Goal: Transaction & Acquisition: Purchase product/service

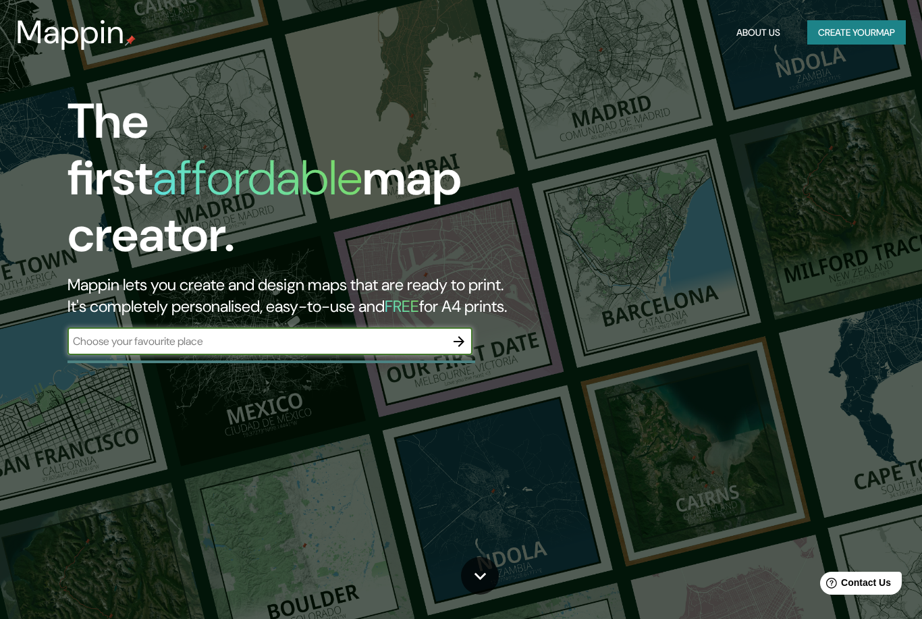
click at [414, 333] on input "text" at bounding box center [256, 341] width 378 height 16
click at [844, 34] on button "Create your map" at bounding box center [856, 32] width 98 height 25
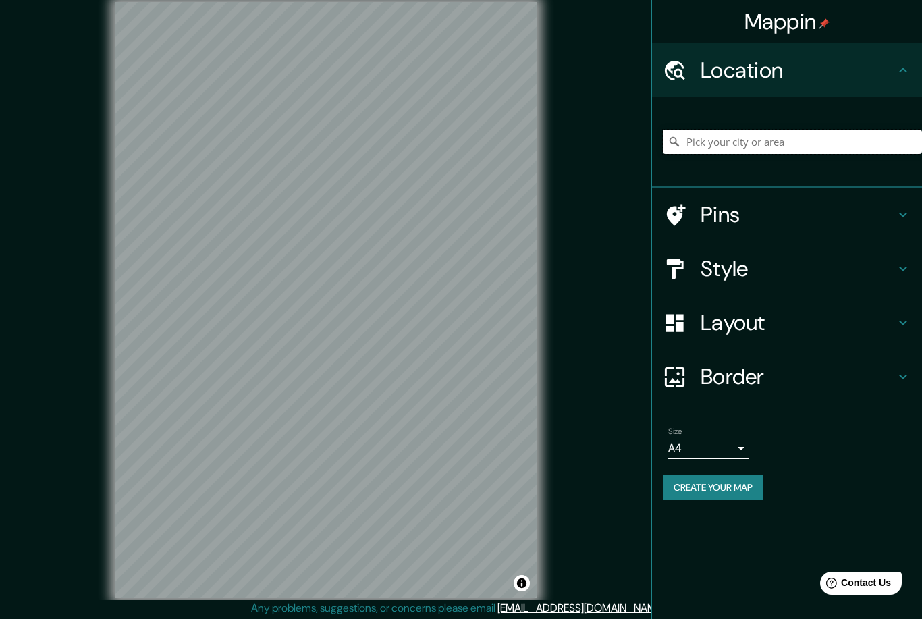
click at [776, 146] on input "Pick your city or area" at bounding box center [792, 142] width 259 height 24
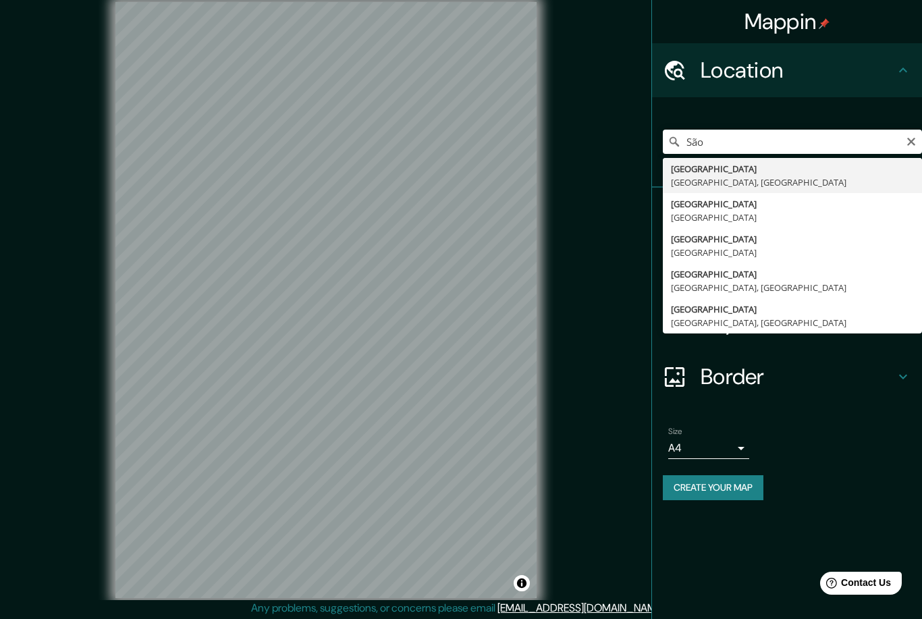
type input "[GEOGRAPHIC_DATA], [GEOGRAPHIC_DATA], [GEOGRAPHIC_DATA]"
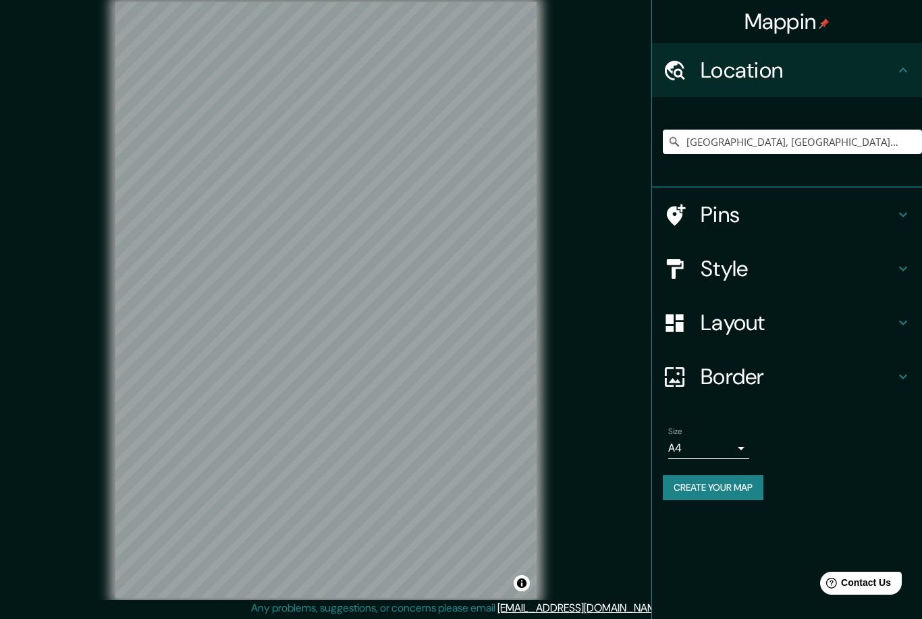
click at [872, 199] on div "Pins" at bounding box center [787, 215] width 270 height 54
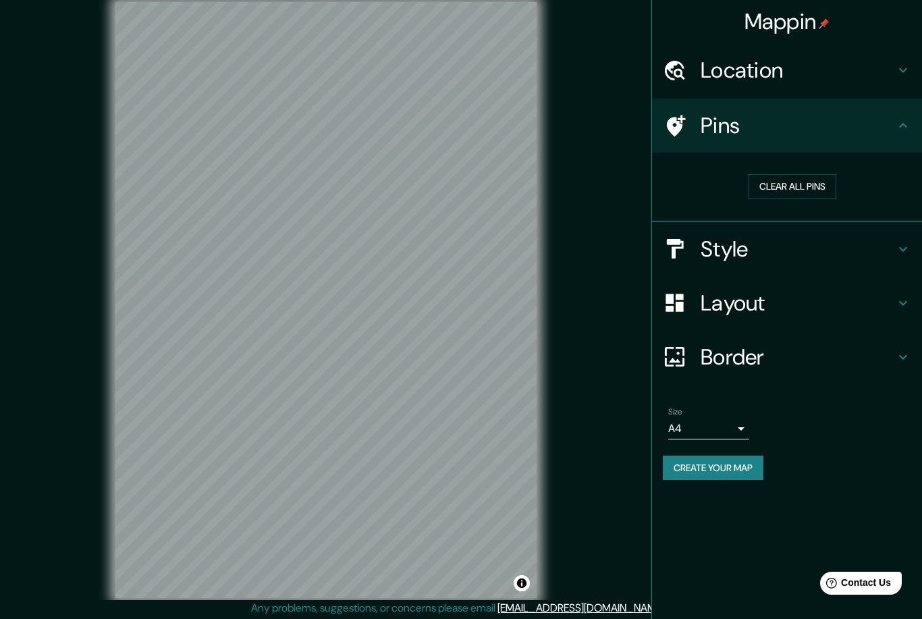
click at [878, 128] on h4 "Pins" at bounding box center [797, 125] width 194 height 27
click at [905, 126] on icon at bounding box center [903, 125] width 16 height 16
click at [871, 132] on h4 "Pins" at bounding box center [797, 125] width 194 height 27
click at [689, 128] on div at bounding box center [682, 126] width 38 height 24
click at [899, 125] on icon at bounding box center [903, 125] width 16 height 16
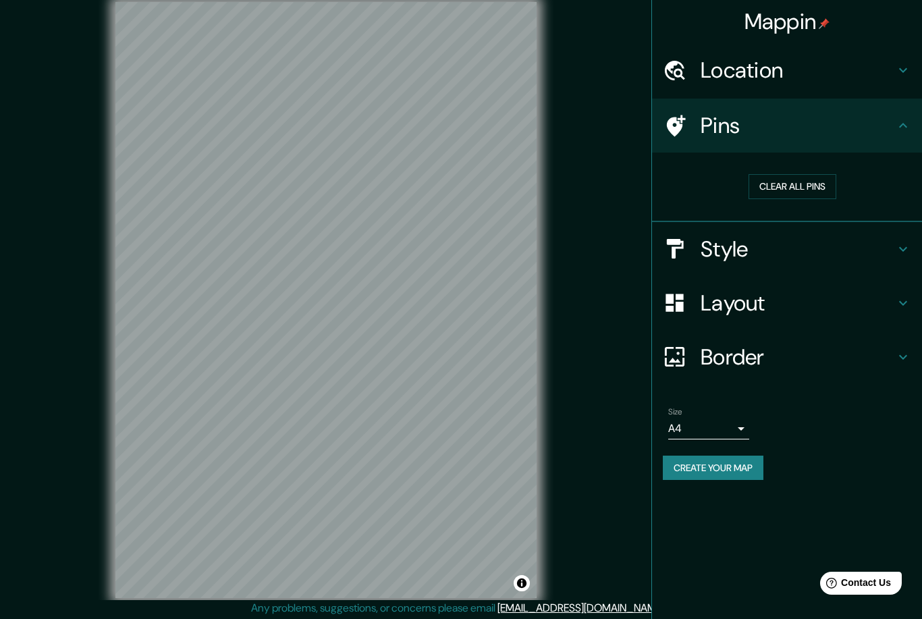
click at [903, 72] on icon at bounding box center [903, 70] width 8 height 5
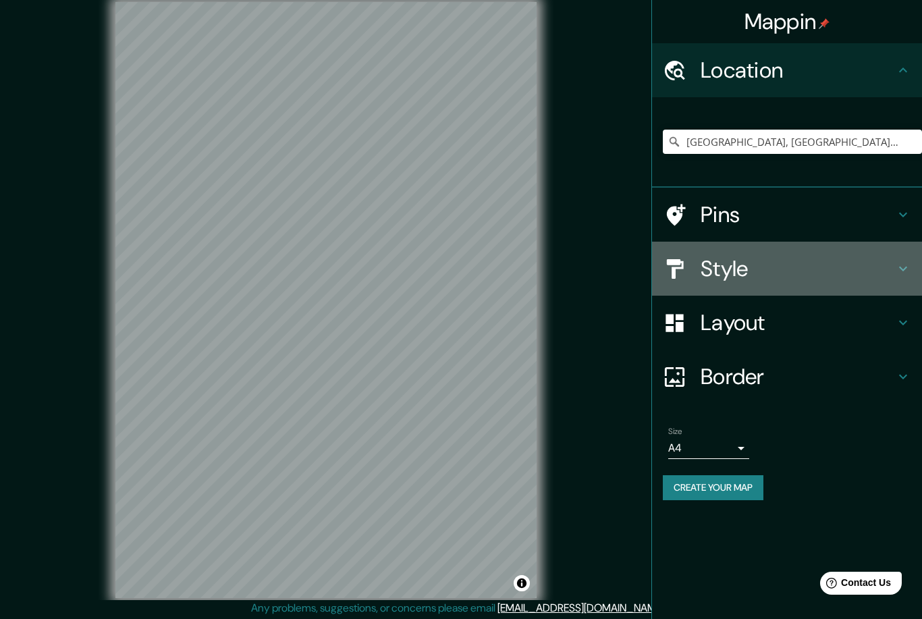
click at [883, 264] on h4 "Style" at bounding box center [797, 268] width 194 height 27
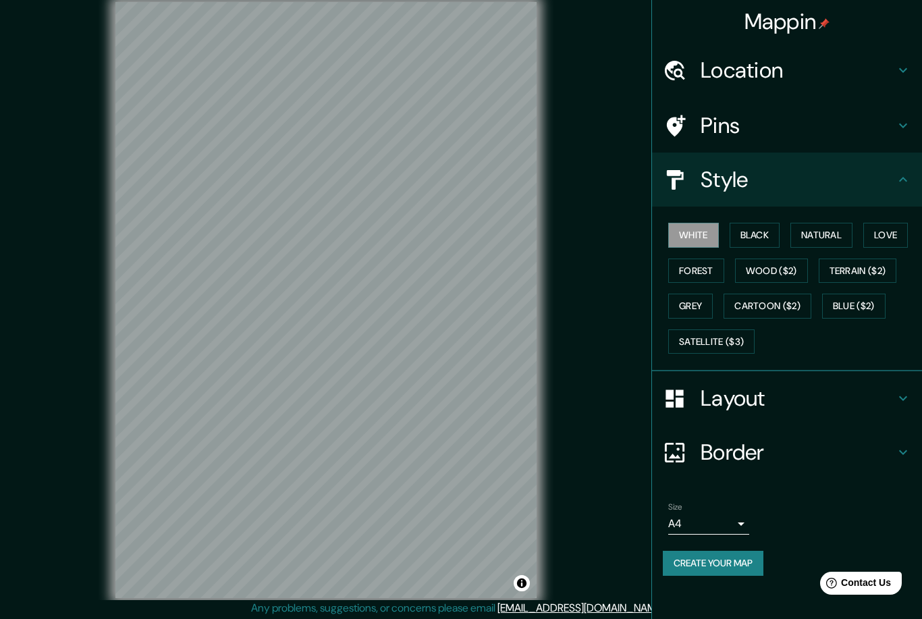
click at [746, 225] on button "Black" at bounding box center [754, 235] width 51 height 25
click at [824, 235] on button "Natural" at bounding box center [821, 235] width 62 height 25
click at [891, 228] on button "Love" at bounding box center [885, 235] width 45 height 25
click at [702, 261] on button "Forest" at bounding box center [696, 270] width 56 height 25
click at [784, 271] on button "Wood ($2)" at bounding box center [771, 270] width 73 height 25
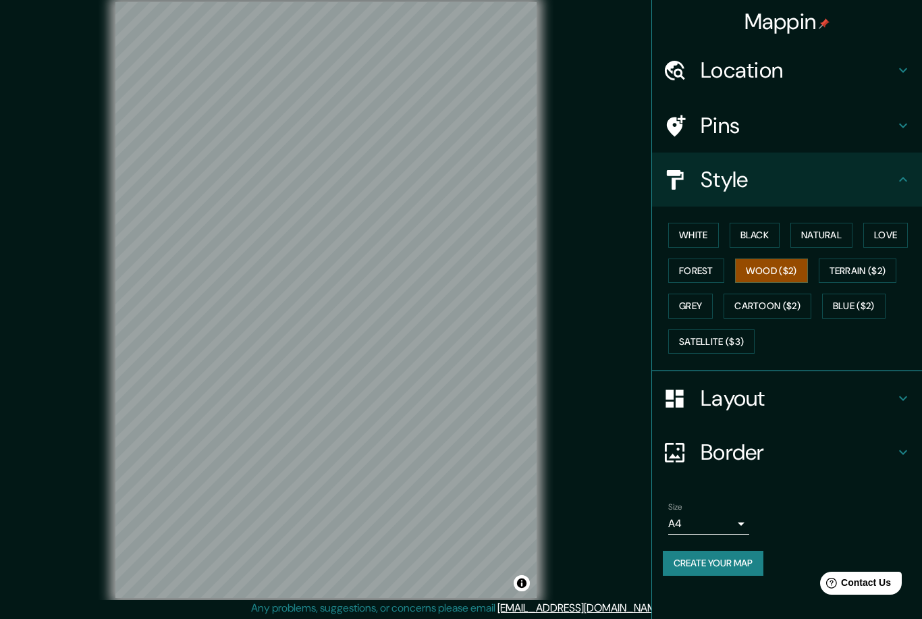
click at [855, 275] on button "Terrain ($2)" at bounding box center [857, 270] width 78 height 25
click at [692, 299] on button "Grey" at bounding box center [690, 305] width 45 height 25
click at [783, 310] on button "Cartoon ($2)" at bounding box center [767, 305] width 88 height 25
click at [865, 310] on button "Blue ($2)" at bounding box center [853, 305] width 63 height 25
click at [726, 345] on button "Satellite ($3)" at bounding box center [711, 341] width 86 height 25
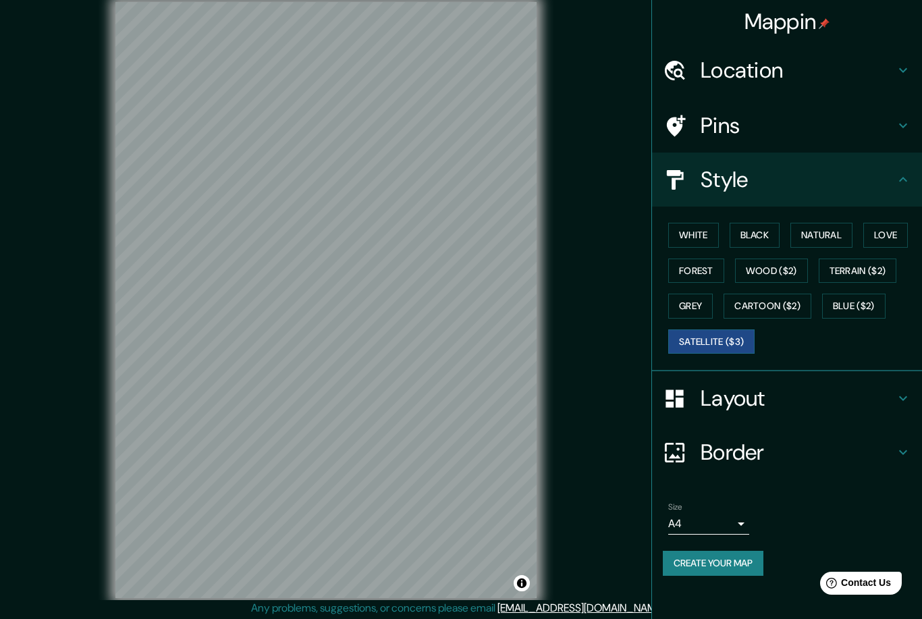
click at [797, 303] on button "Cartoon ($2)" at bounding box center [767, 305] width 88 height 25
click at [797, 405] on h4 "Layout" at bounding box center [797, 398] width 194 height 27
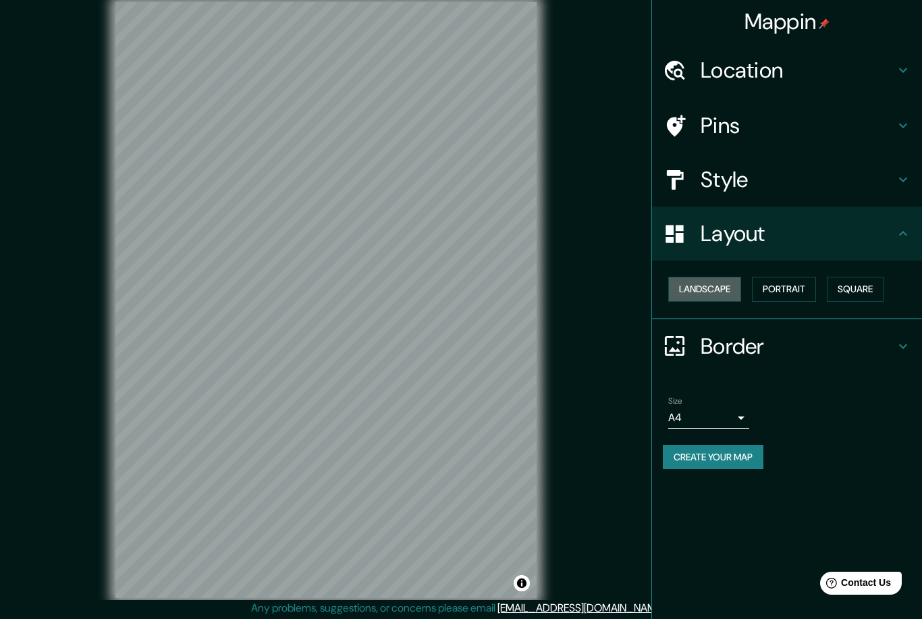
click at [724, 289] on button "Landscape" at bounding box center [704, 289] width 73 height 25
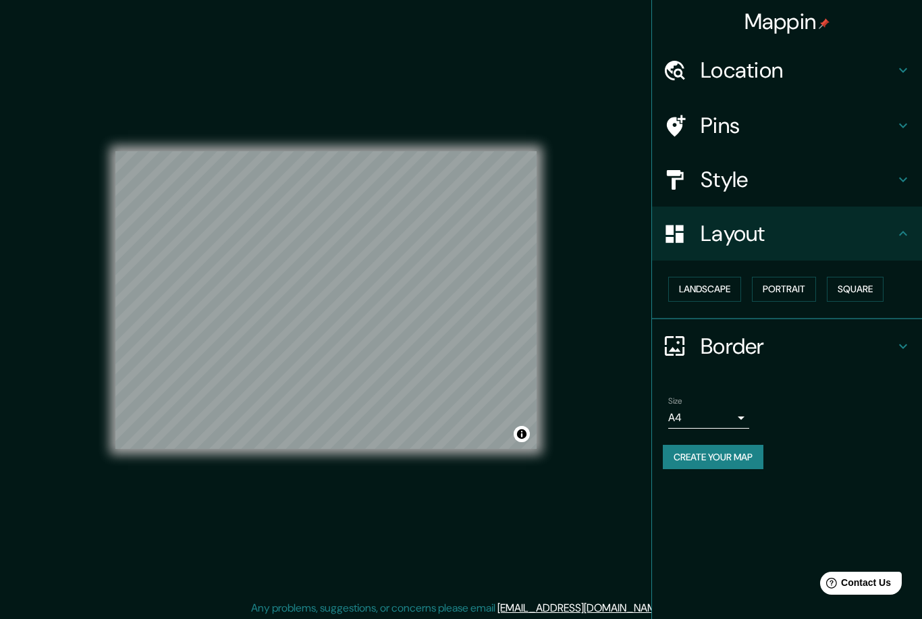
click at [801, 285] on button "Portrait" at bounding box center [784, 289] width 64 height 25
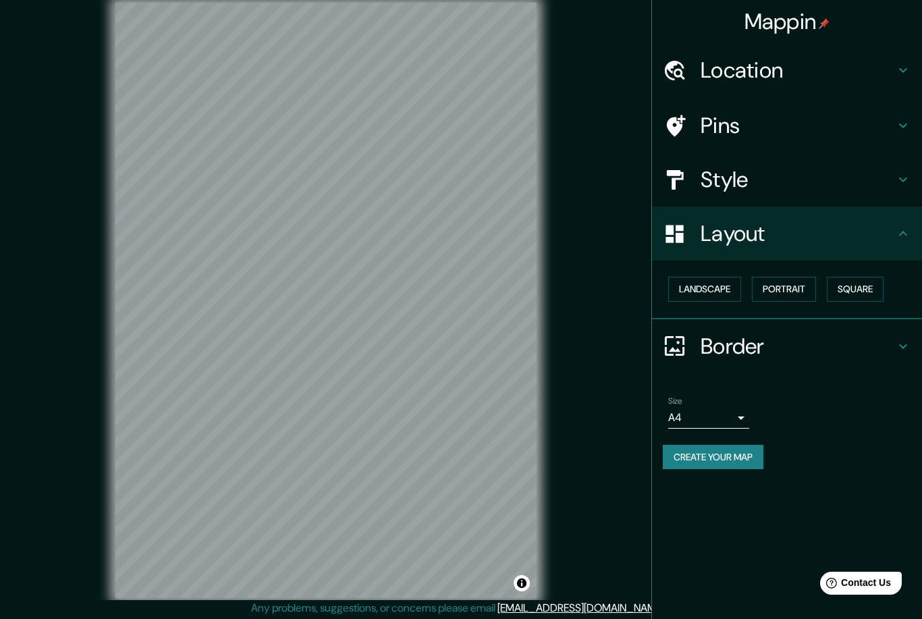
click at [870, 289] on button "Square" at bounding box center [854, 289] width 57 height 25
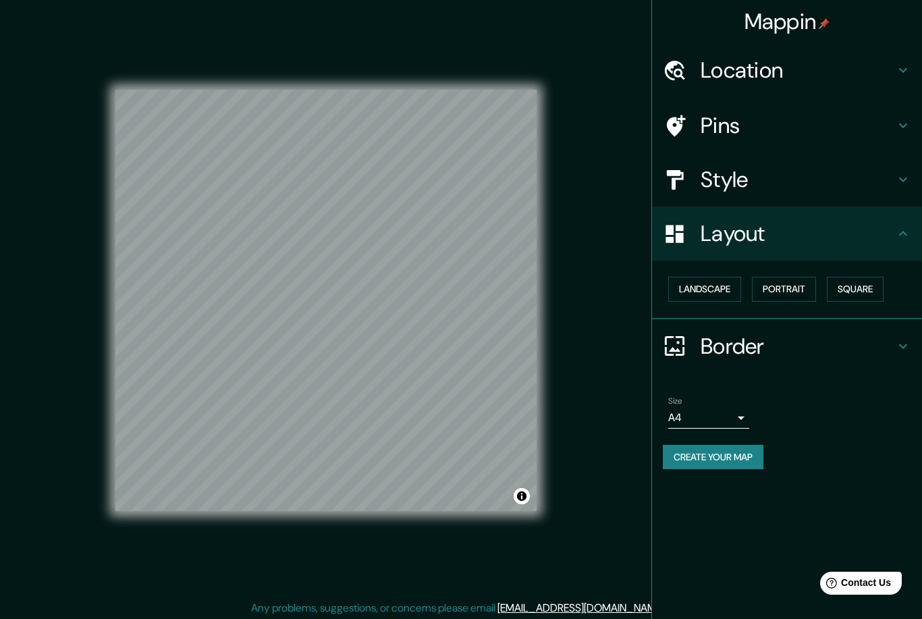
click at [785, 288] on button "Portrait" at bounding box center [784, 289] width 64 height 25
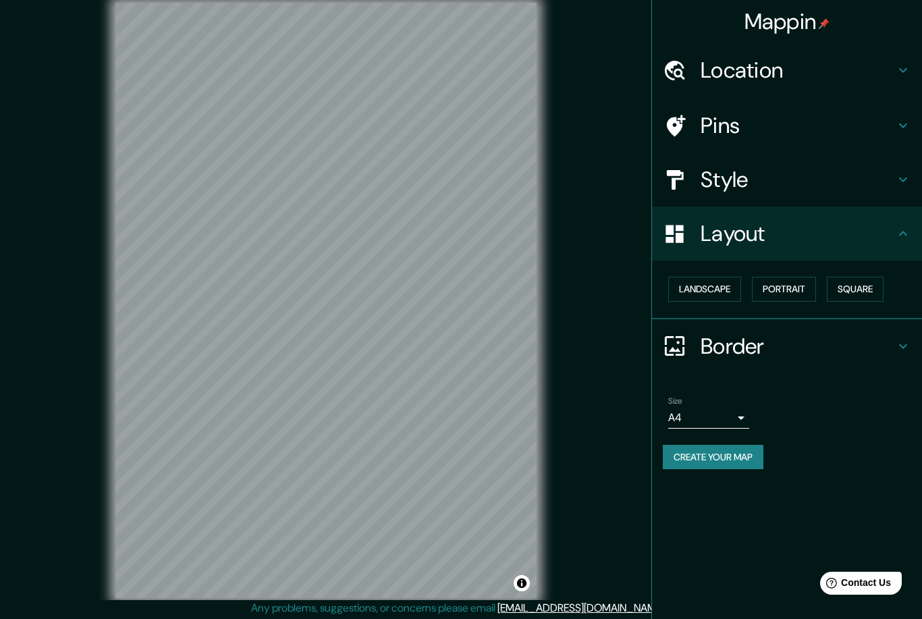
click at [782, 293] on button "Portrait" at bounding box center [784, 289] width 64 height 25
click at [762, 333] on h4 "Border" at bounding box center [797, 346] width 194 height 27
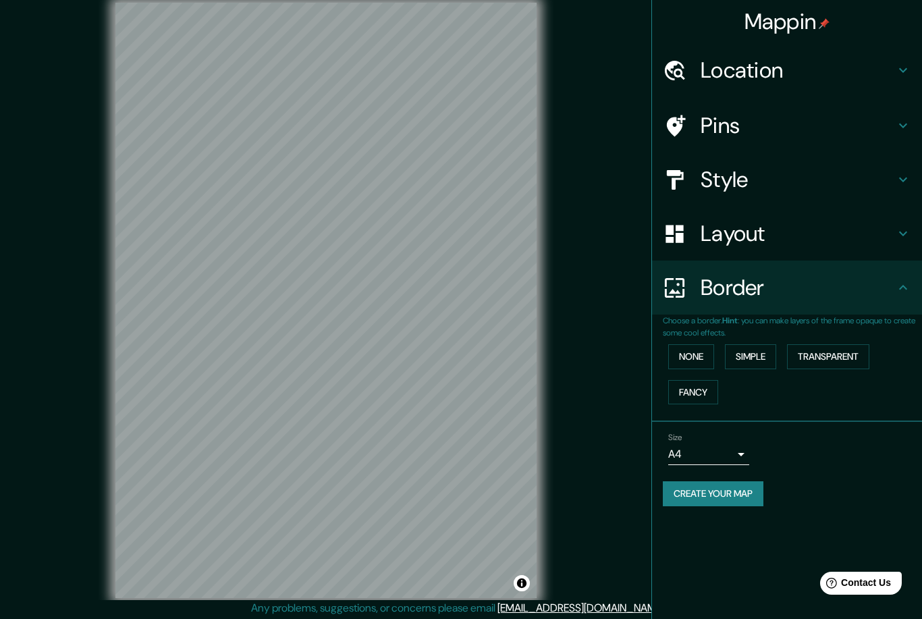
click at [704, 356] on button "None" at bounding box center [691, 356] width 46 height 25
click at [761, 348] on button "Simple" at bounding box center [750, 356] width 51 height 25
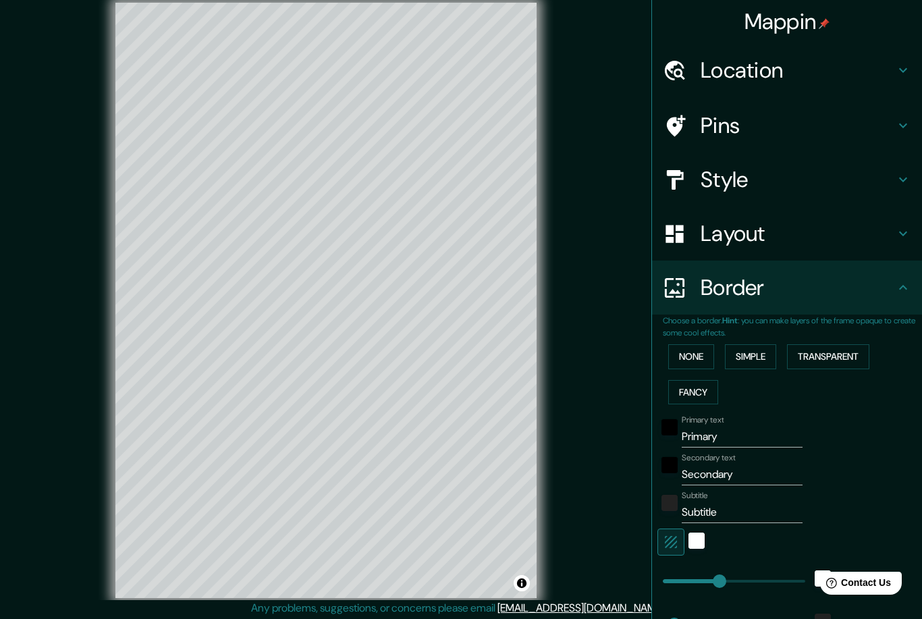
click at [816, 355] on button "Transparent" at bounding box center [828, 356] width 82 height 25
click at [706, 389] on button "Fancy" at bounding box center [693, 392] width 50 height 25
click at [705, 354] on button "None" at bounding box center [691, 356] width 46 height 25
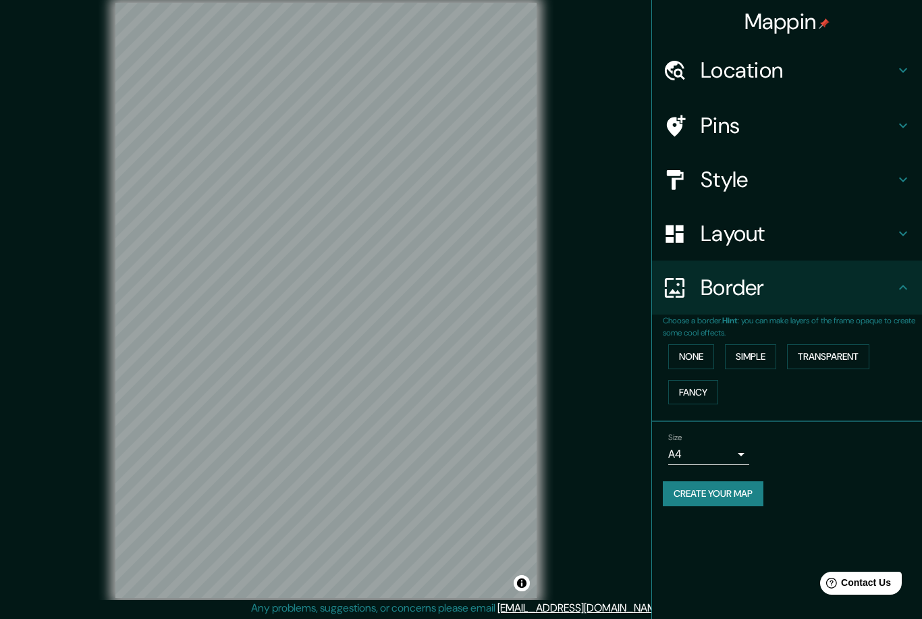
click at [747, 448] on body "Mappin Location [GEOGRAPHIC_DATA], [GEOGRAPHIC_DATA], [GEOGRAPHIC_DATA] Pins St…" at bounding box center [461, 309] width 922 height 619
click at [729, 489] on li "A4" at bounding box center [708, 478] width 81 height 24
click at [744, 443] on body "Mappin Location [GEOGRAPHIC_DATA], [GEOGRAPHIC_DATA], [GEOGRAPHIC_DATA] Pins St…" at bounding box center [461, 309] width 922 height 619
click at [729, 507] on li "A3" at bounding box center [708, 502] width 81 height 24
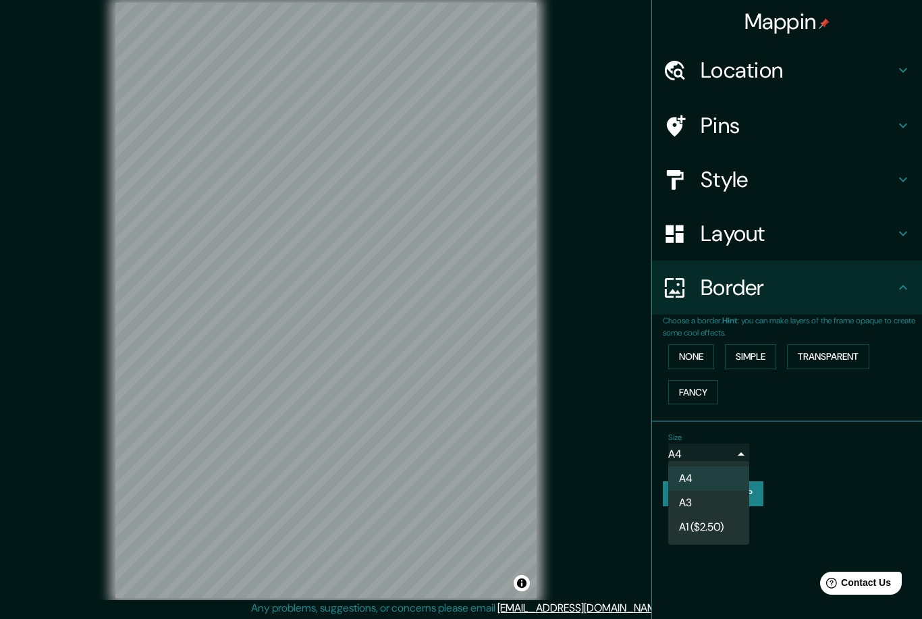
type input "a4"
click at [820, 239] on h4 "Layout" at bounding box center [797, 233] width 194 height 27
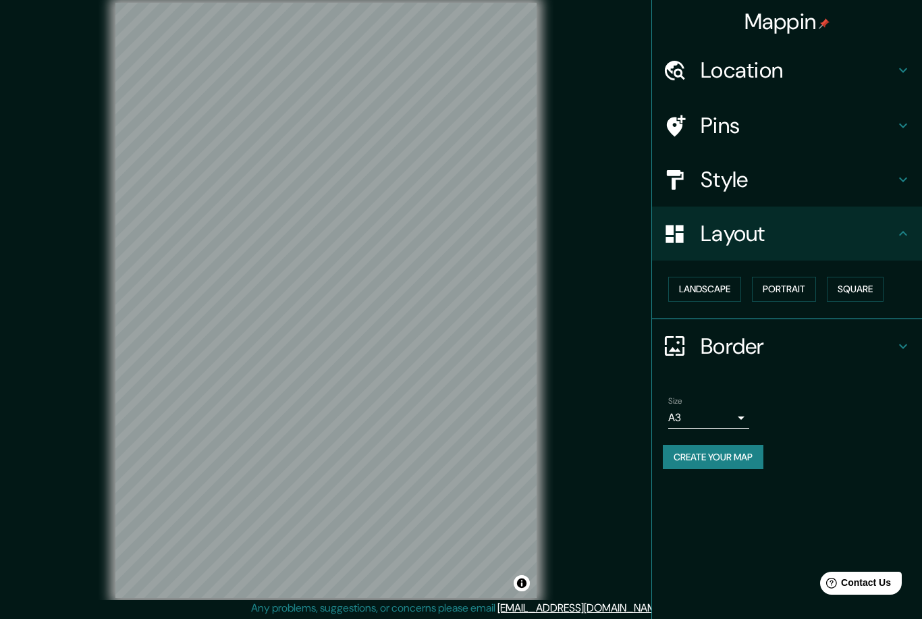
click at [825, 188] on h4 "Style" at bounding box center [797, 179] width 194 height 27
